Goal: Navigation & Orientation: Go to known website

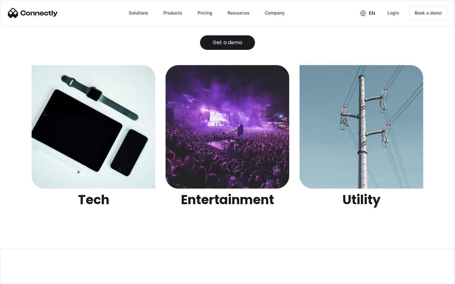
scroll to position [1992, 0]
